Goal: Transaction & Acquisition: Purchase product/service

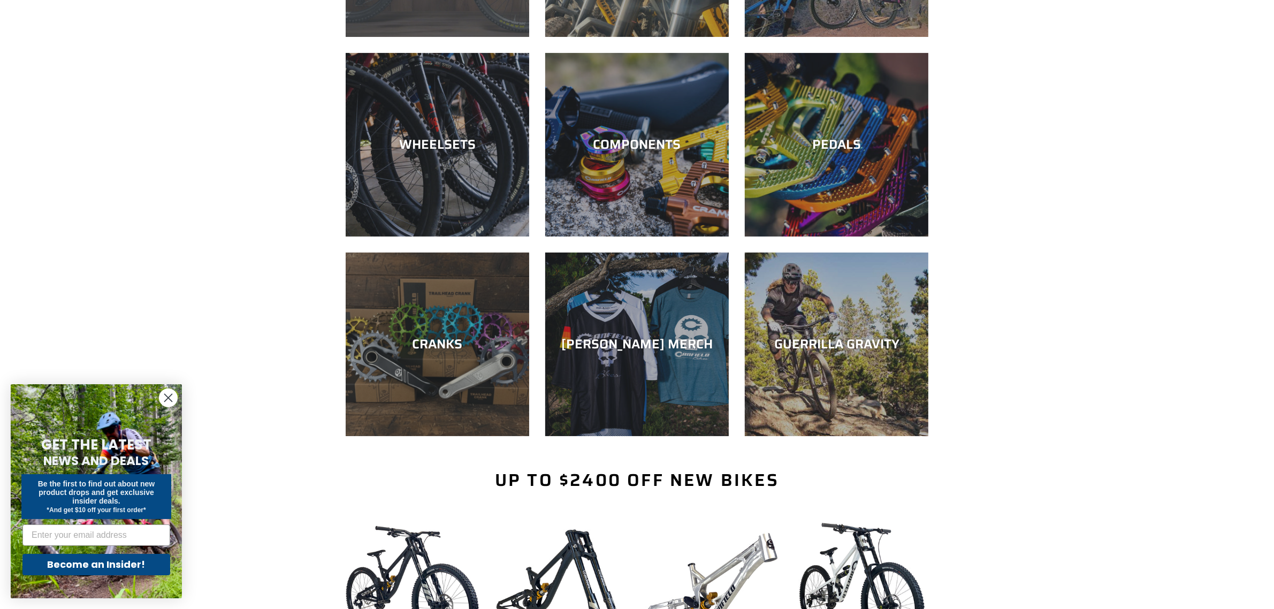
scroll to position [267, 0]
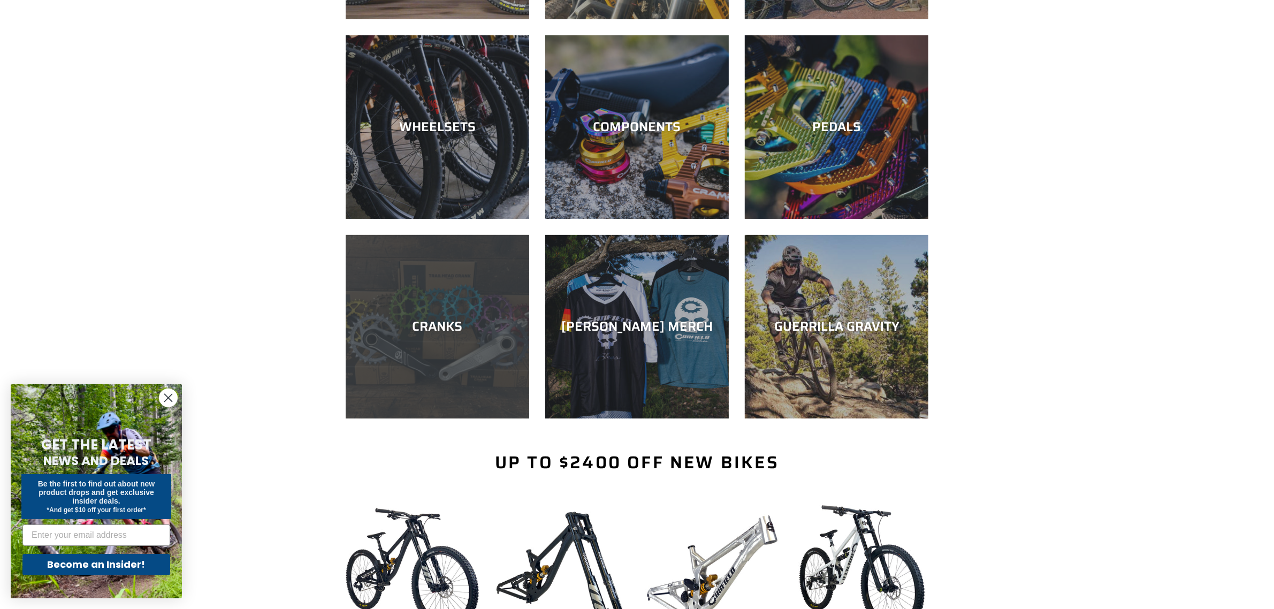
click at [447, 418] on div "CRANKS" at bounding box center [437, 418] width 183 height 0
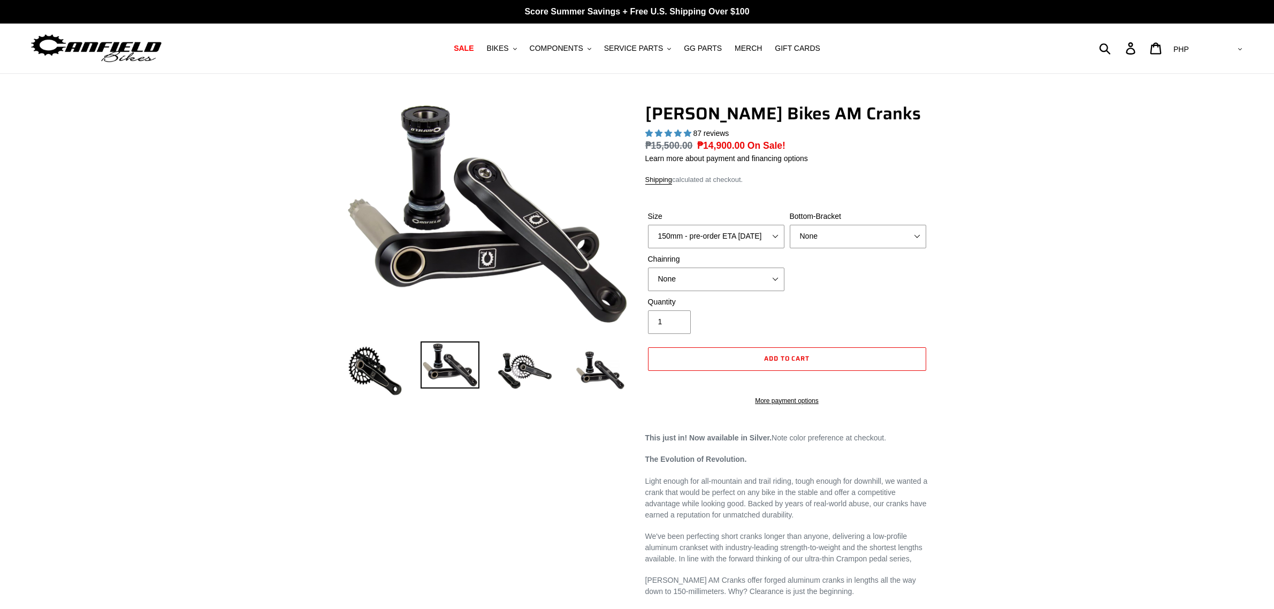
select select "highest-rating"
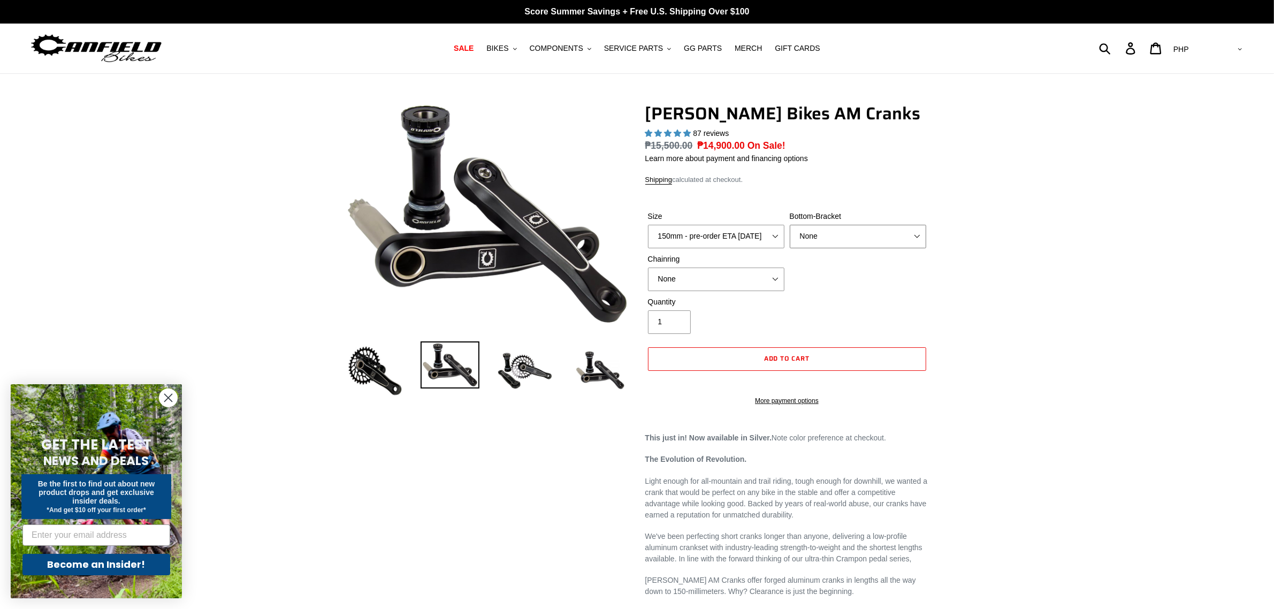
click at [827, 235] on select "None BSA Threaded 68/73mm Press Fit PF92" at bounding box center [858, 237] width 136 height 24
click at [790, 225] on select "None BSA Threaded 68/73mm Press Fit PF92" at bounding box center [858, 237] width 136 height 24
click at [754, 274] on select "None 30t Round (Boost 148) 30t Oval (Boost 148) 32t Round (Boost 148) 32t Oval …" at bounding box center [716, 279] width 136 height 24
click at [824, 295] on div "Size 150mm - pre-order ETA 9/30/25 155mm - pre-order ETA 9/30/25 160mm - pre-or…" at bounding box center [787, 254] width 284 height 86
click at [857, 235] on select "None BSA Threaded 68/73mm Press Fit PF92" at bounding box center [858, 237] width 136 height 24
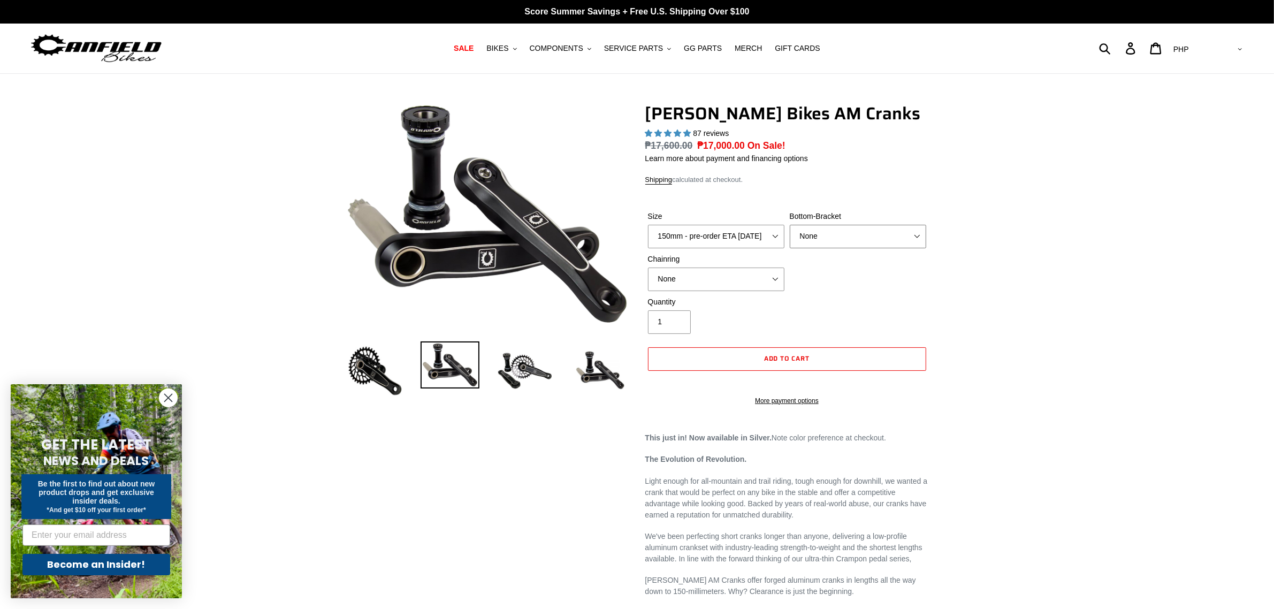
click at [790, 225] on select "None BSA Threaded 68/73mm Press Fit PF92" at bounding box center [858, 237] width 136 height 24
click at [874, 226] on select "None BSA Threaded 68/73mm Press Fit PF92" at bounding box center [858, 237] width 136 height 24
select select "BSA Threaded 68/73mm"
click at [790, 225] on select "None BSA Threaded 68/73mm Press Fit PF92" at bounding box center [858, 237] width 136 height 24
drag, startPoint x: 1, startPoint y: 0, endPoint x: 564, endPoint y: 53, distance: 566.4
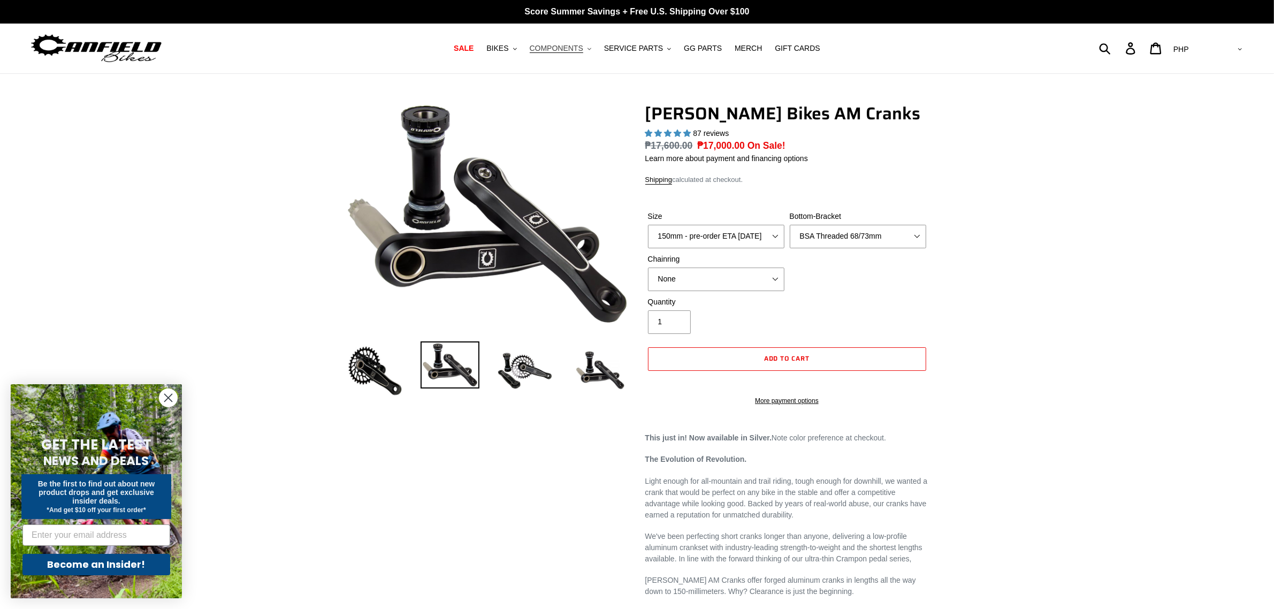
click at [564, 53] on button "COMPONENTS .cls-1{fill:#231f20}" at bounding box center [560, 48] width 72 height 14
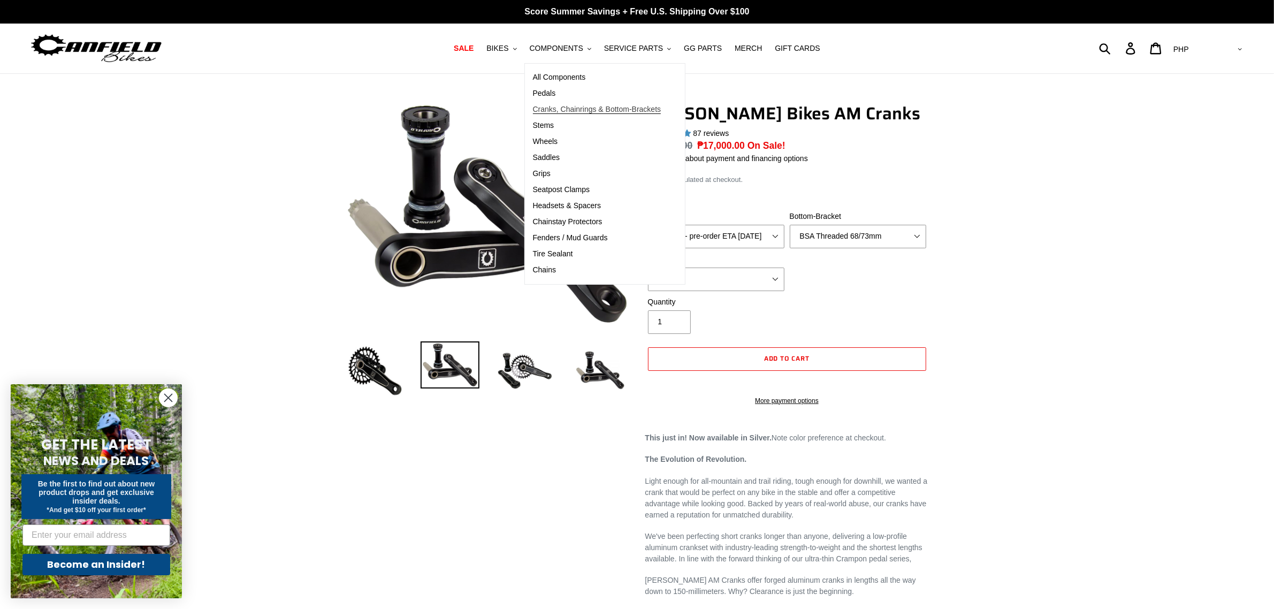
click at [571, 113] on span "Cranks, Chainrings & Bottom-Brackets" at bounding box center [597, 109] width 128 height 9
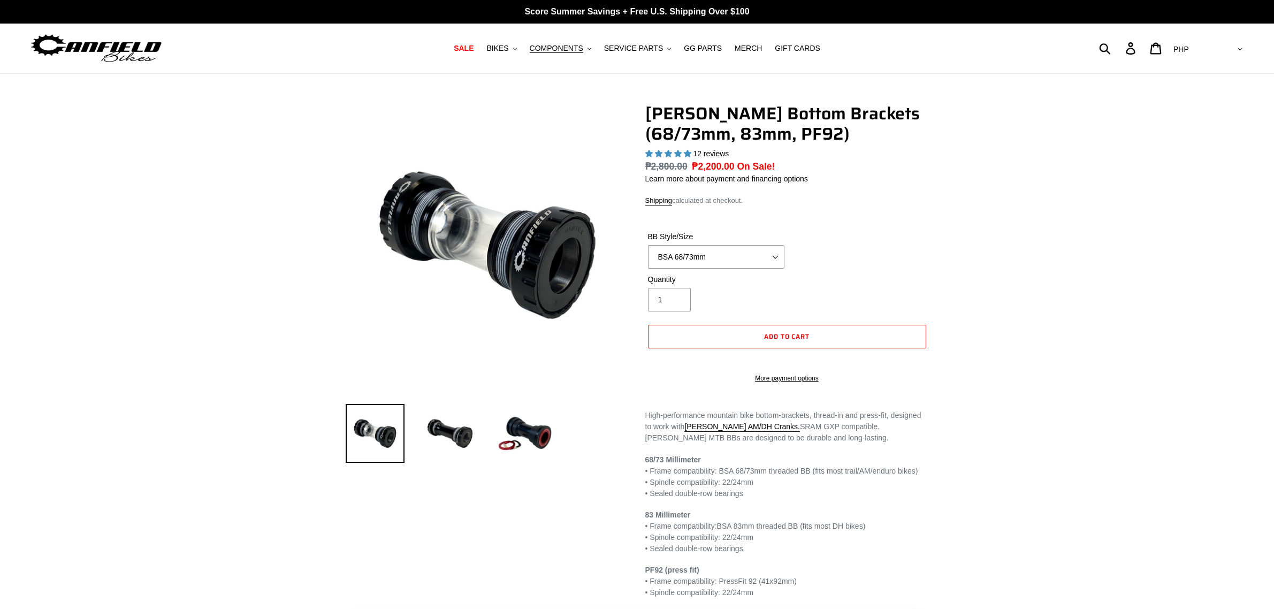
select select "highest-rating"
